Goal: Task Accomplishment & Management: Complete application form

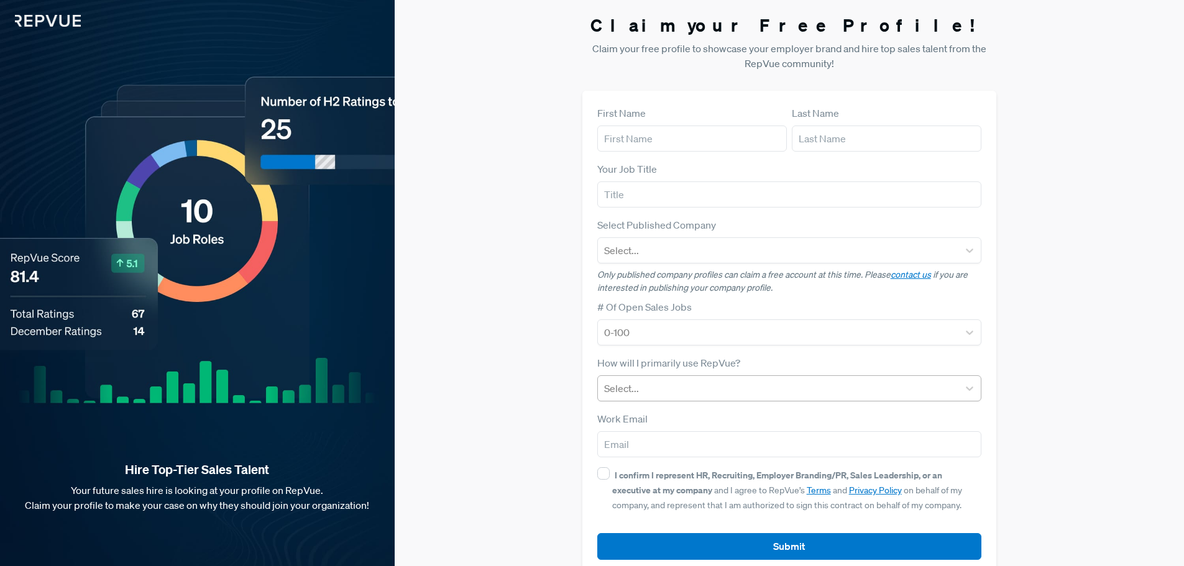
click at [688, 377] on div "Select..." at bounding box center [778, 388] width 361 height 22
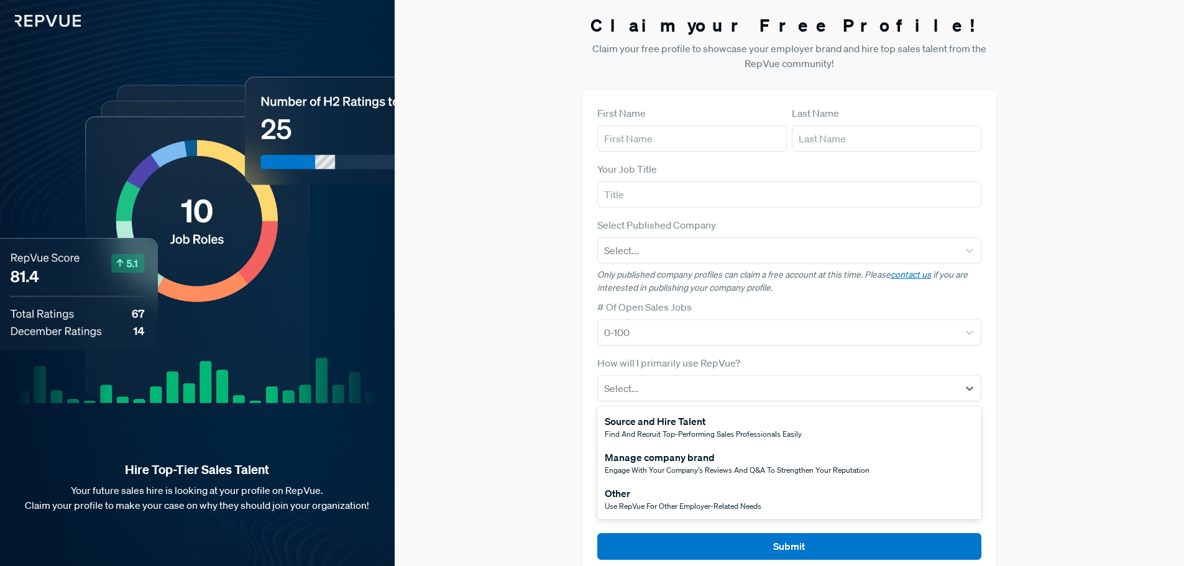
click at [672, 427] on div "Source and Hire Talent" at bounding box center [702, 421] width 197 height 15
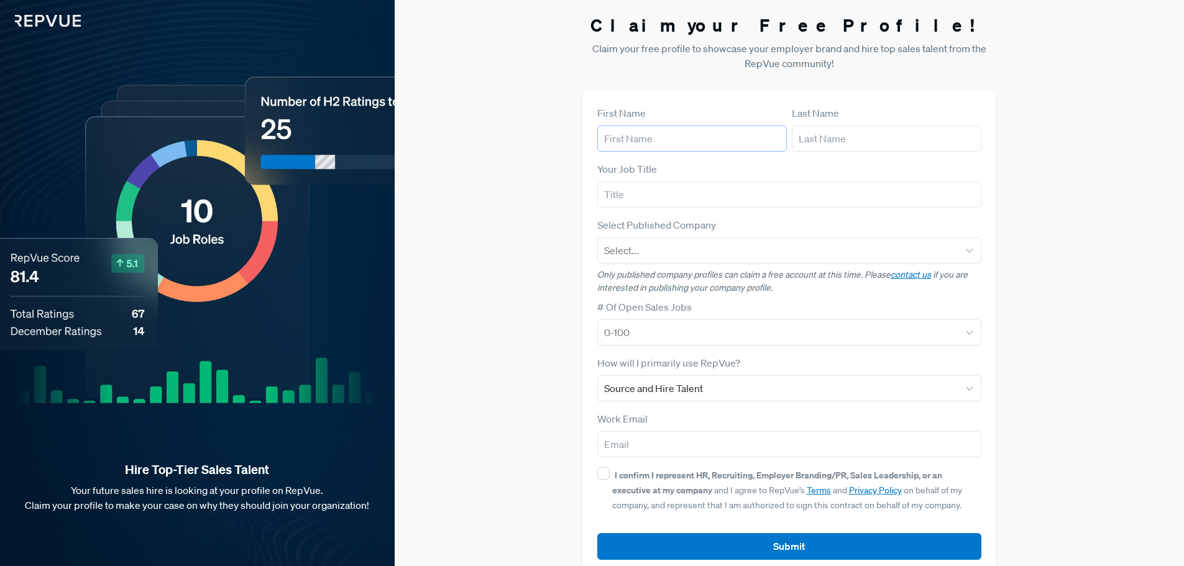
click at [653, 127] on input "text" at bounding box center [691, 138] width 189 height 26
type input "[PERSON_NAME]"
type input "Recruiting Manager"
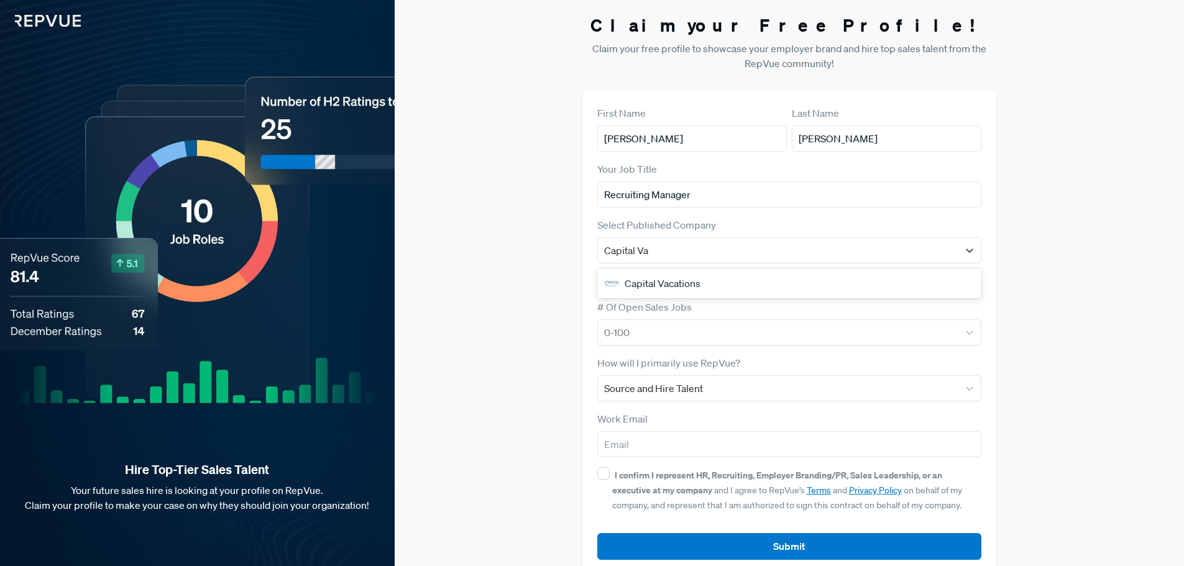
type input "Capital Vac"
click at [641, 281] on div "Capital Vacations" at bounding box center [789, 283] width 385 height 25
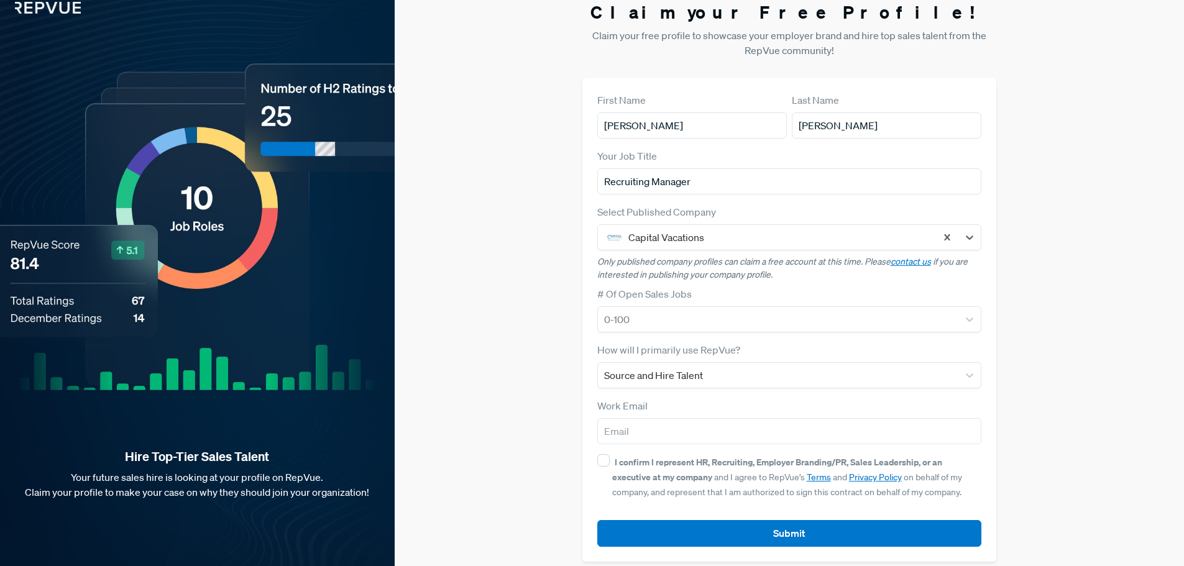
scroll to position [24, 0]
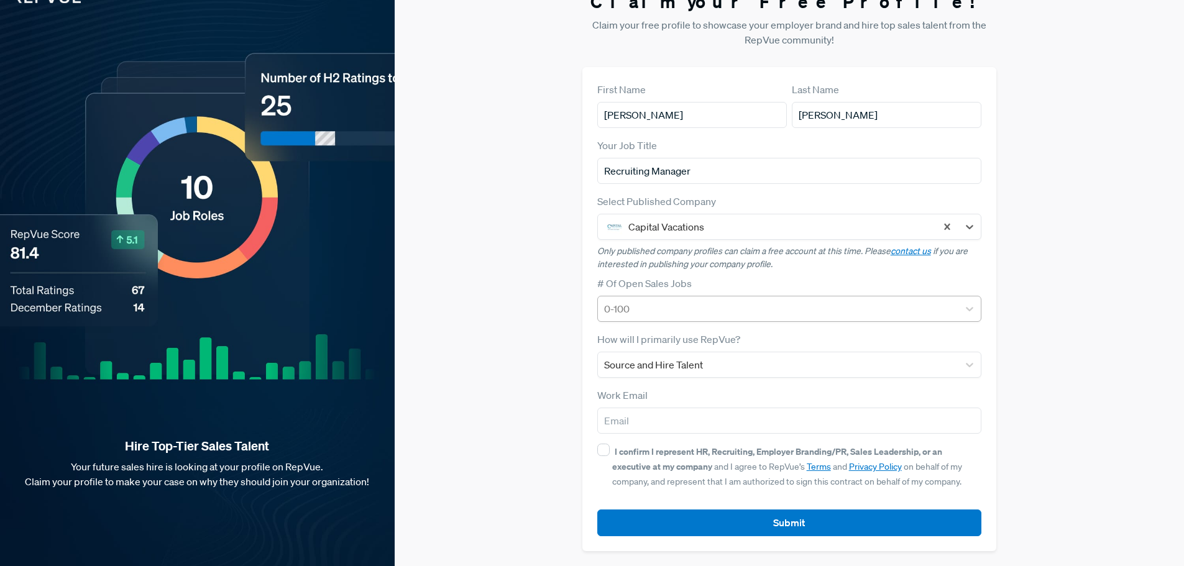
click at [644, 312] on div at bounding box center [778, 308] width 349 height 17
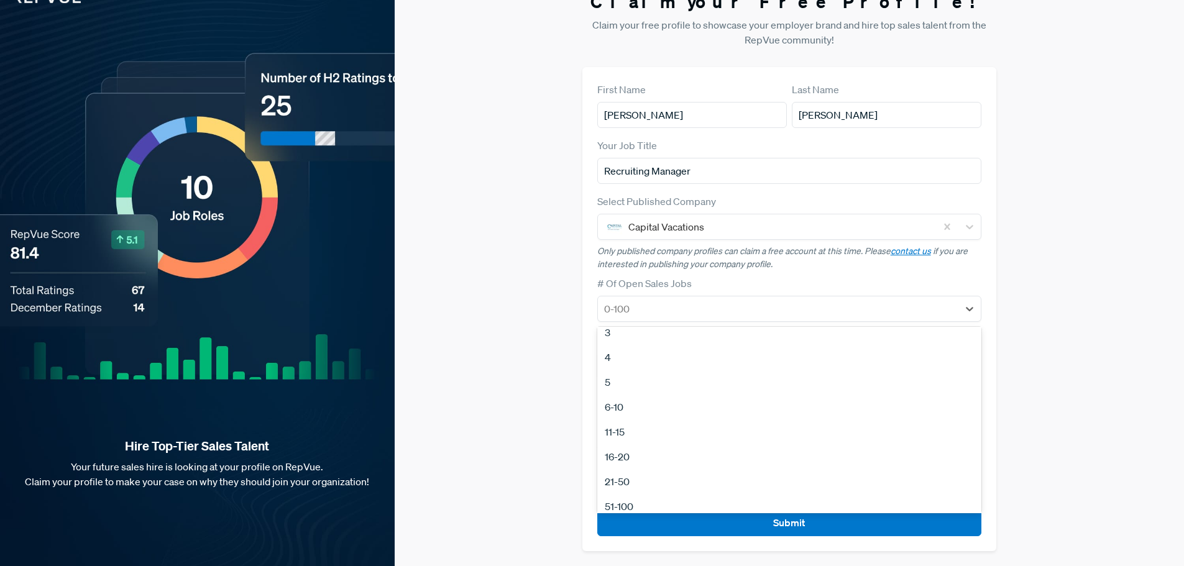
scroll to position [117, 0]
click at [637, 452] on div "51-100" at bounding box center [789, 448] width 385 height 25
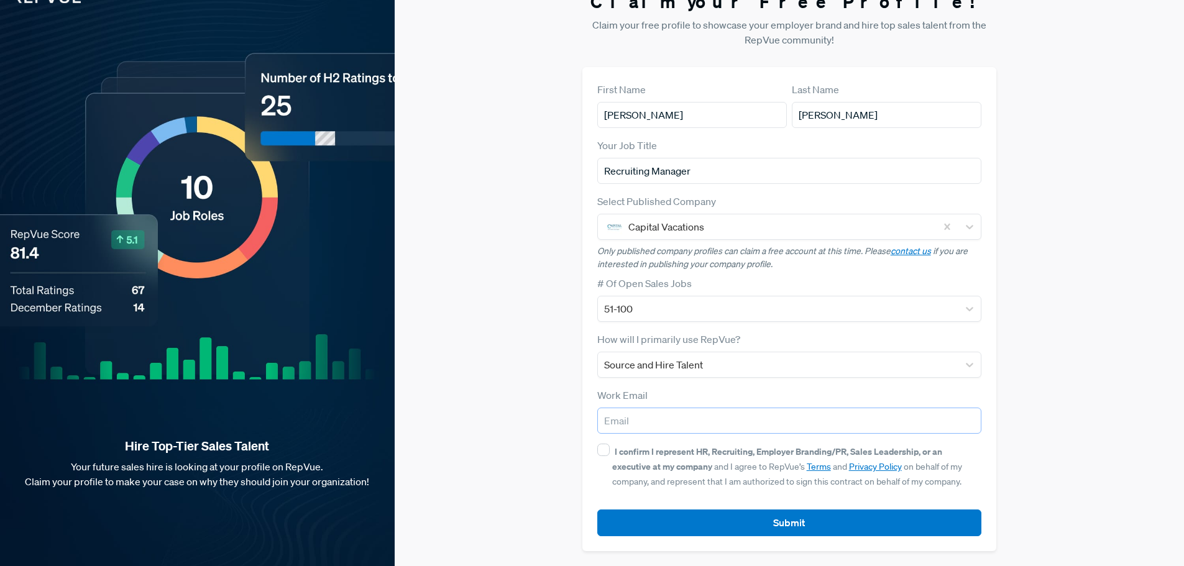
drag, startPoint x: 657, startPoint y: 414, endPoint x: 659, endPoint y: 421, distance: 7.6
click at [657, 414] on input "email" at bounding box center [789, 421] width 385 height 26
type input "[EMAIL_ADDRESS][DOMAIN_NAME]"
click at [606, 446] on input "I confirm I represent HR, Recruiting, Employer Branding/PR, Sales Leadership, o…" at bounding box center [603, 450] width 12 height 12
checkbox input "true"
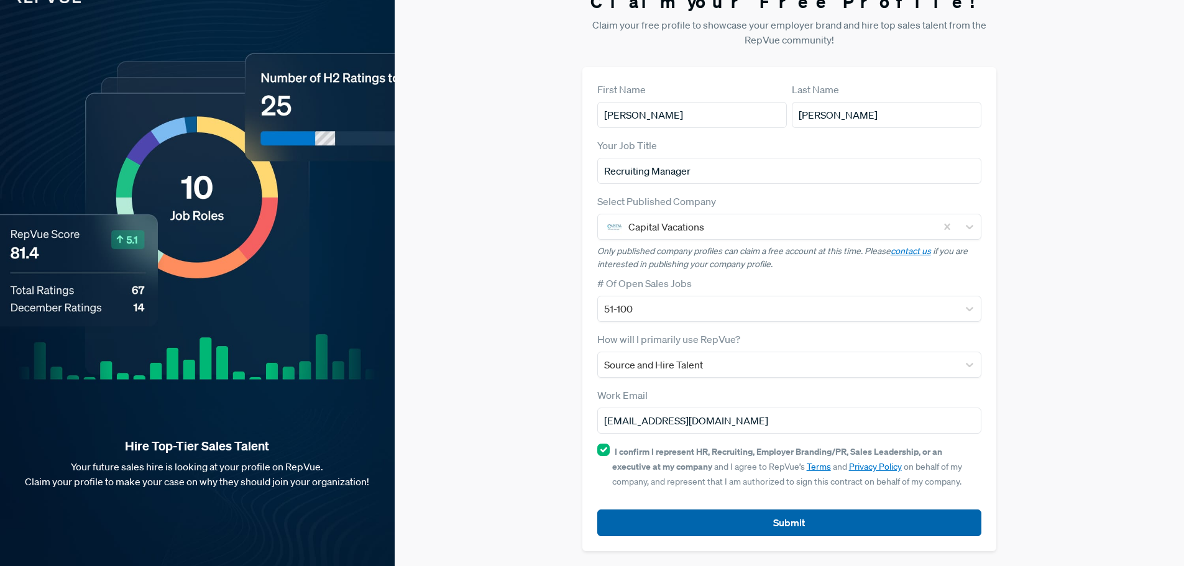
click at [657, 513] on button "Submit" at bounding box center [789, 522] width 385 height 27
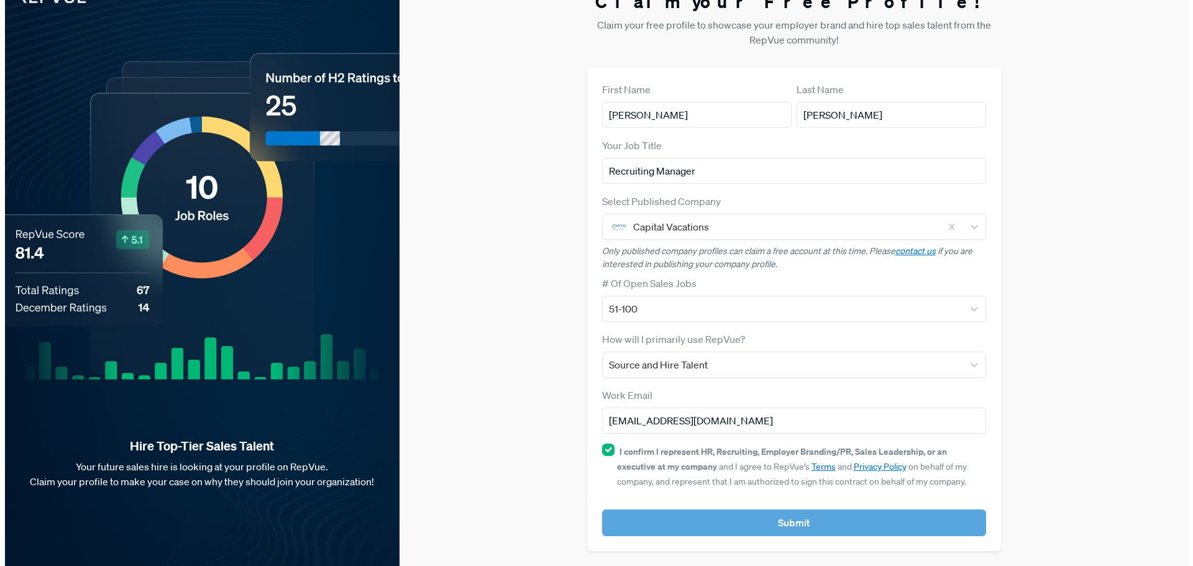
scroll to position [0, 0]
